Goal: Check status

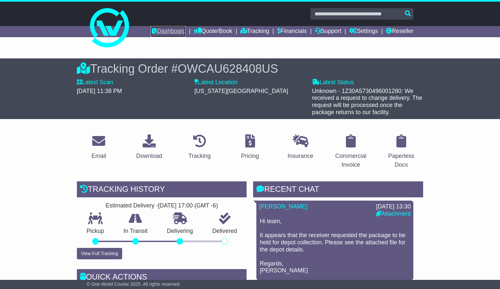
click at [169, 32] on link "Dashboard" at bounding box center [168, 31] width 35 height 11
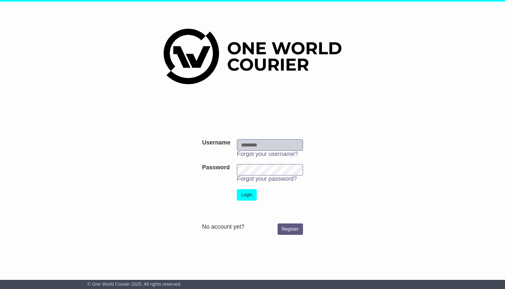
type input "**********"
click at [250, 194] on button "Login" at bounding box center [247, 194] width 20 height 11
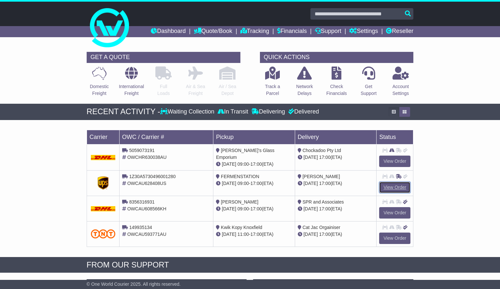
click at [398, 186] on link "View Order" at bounding box center [394, 186] width 31 height 11
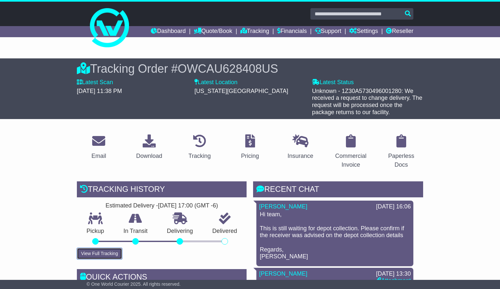
click at [107, 255] on button "View Full Tracking" at bounding box center [99, 253] width 45 height 11
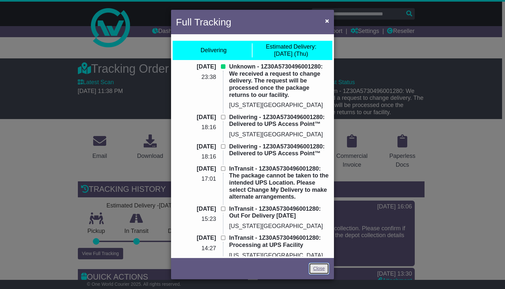
click at [320, 269] on link "Close" at bounding box center [319, 268] width 20 height 11
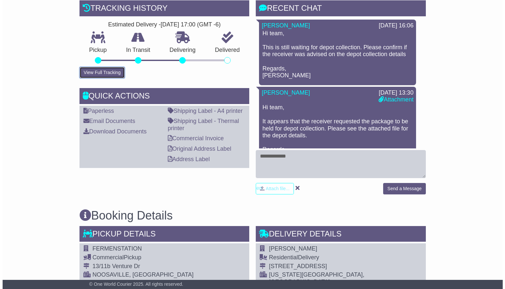
scroll to position [183, 0]
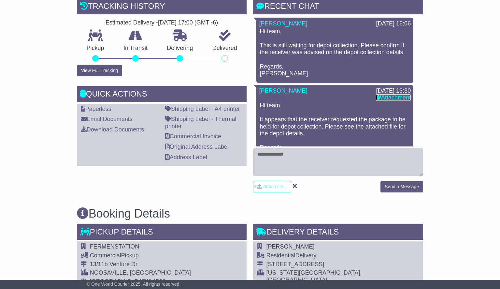
click at [398, 98] on link "Attachment" at bounding box center [393, 97] width 35 height 7
click at [110, 72] on button "View Full Tracking" at bounding box center [99, 70] width 45 height 11
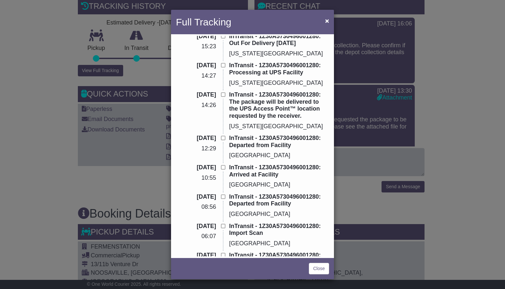
scroll to position [173, 0]
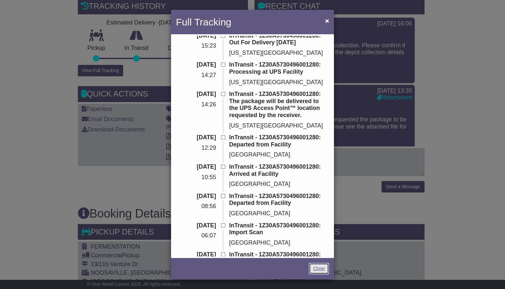
click at [323, 271] on link "Close" at bounding box center [319, 268] width 20 height 11
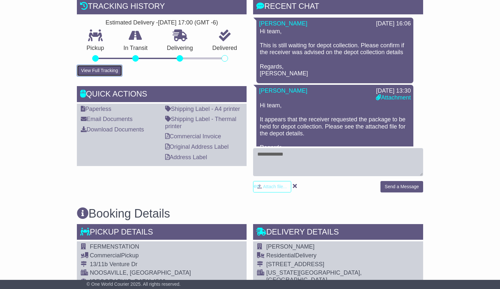
click at [114, 72] on button "View Full Tracking" at bounding box center [99, 70] width 45 height 11
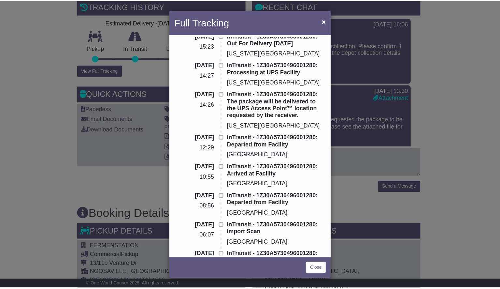
scroll to position [0, 0]
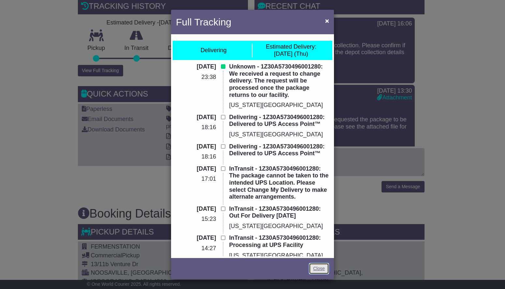
click at [317, 265] on link "Close" at bounding box center [319, 268] width 20 height 11
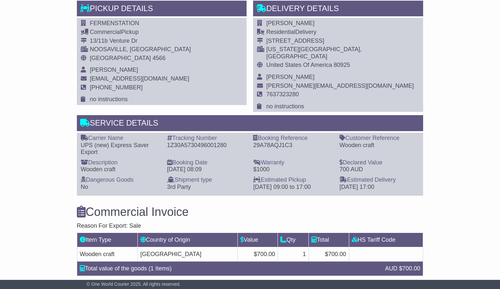
scroll to position [647, 0]
